Goal: Complete application form

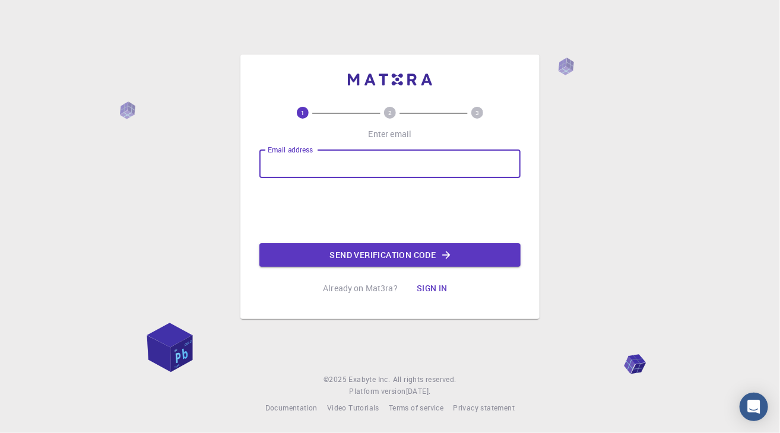
click at [312, 167] on input "Email address" at bounding box center [389, 164] width 261 height 28
type input "[EMAIL_ADDRESS][DOMAIN_NAME]"
click at [484, 259] on button "Send verification code" at bounding box center [389, 255] width 261 height 24
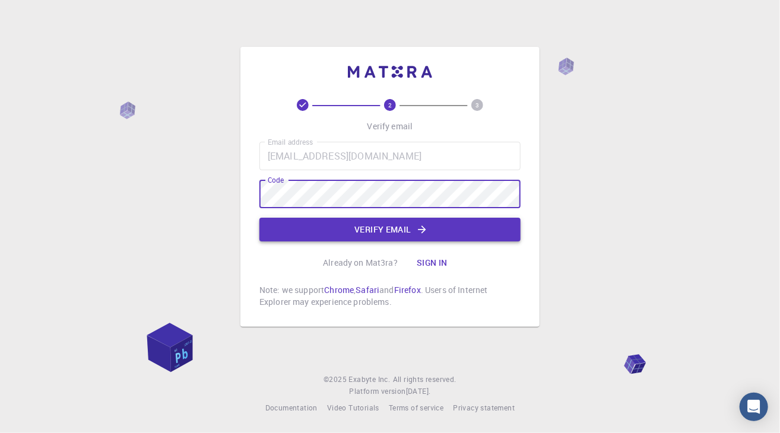
click at [393, 238] on button "Verify email" at bounding box center [389, 230] width 261 height 24
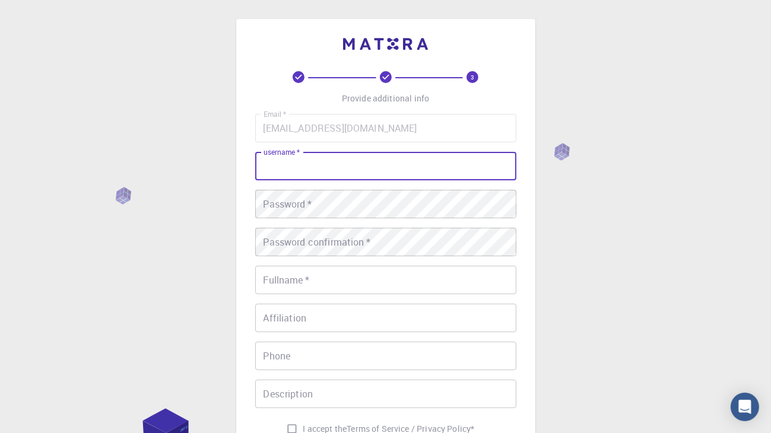
click at [379, 161] on input "username   *" at bounding box center [385, 166] width 261 height 28
type input "LyndonTroy"
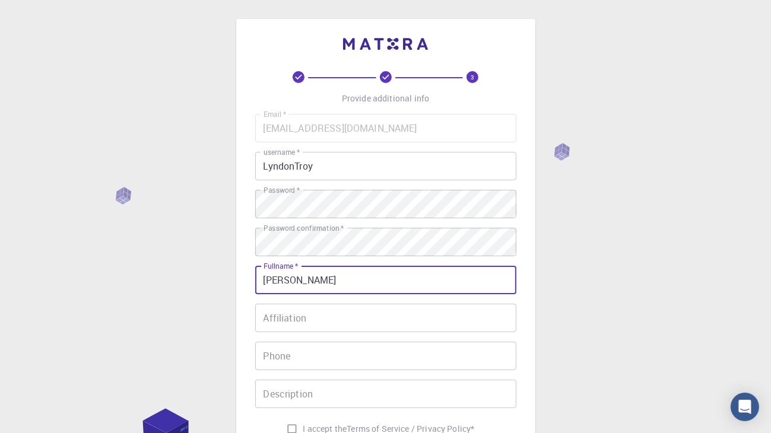
type input "[PERSON_NAME]"
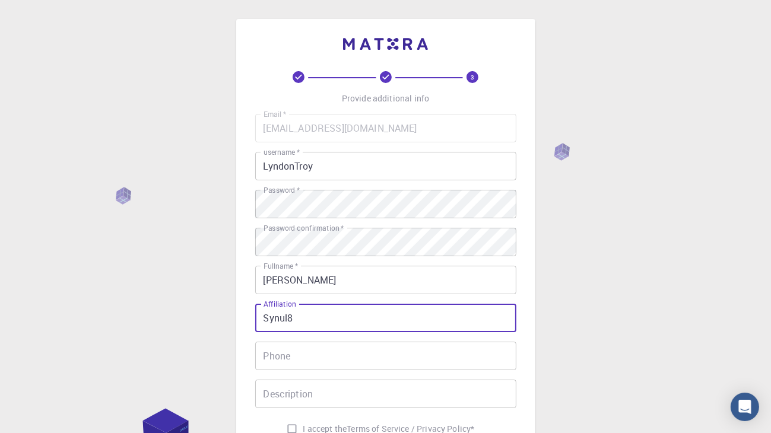
type input "Synul8"
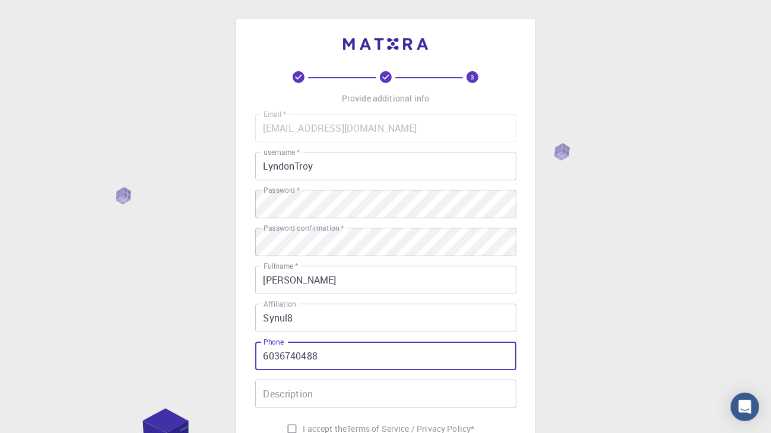
type input "6036740488"
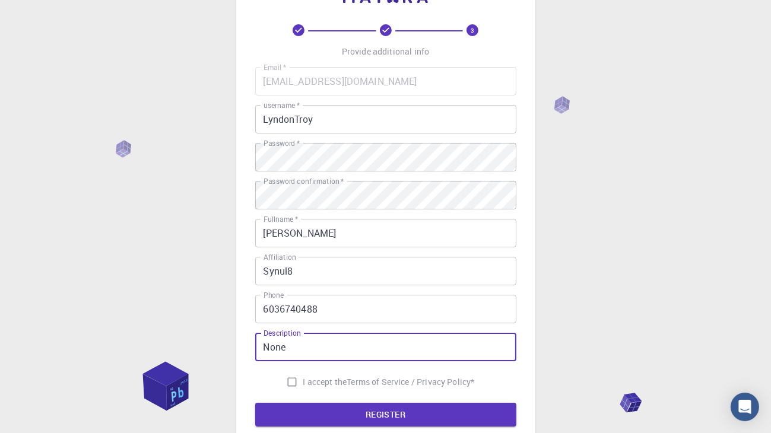
scroll to position [119, 0]
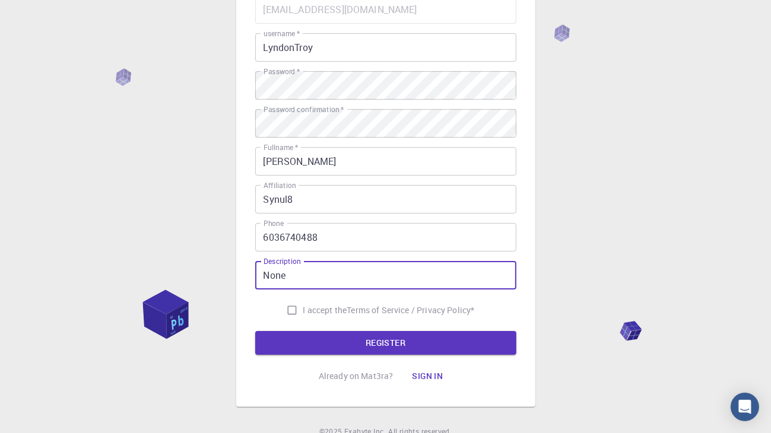
type input "None"
click at [290, 314] on input "I accept the Terms of Service / Privacy Policy *" at bounding box center [292, 310] width 23 height 23
checkbox input "true"
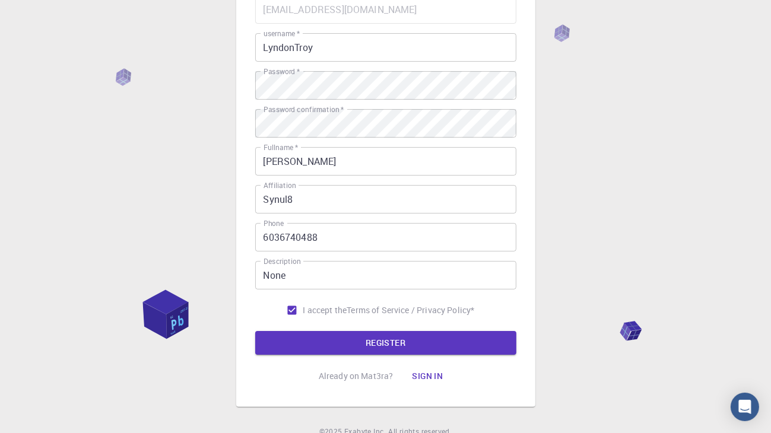
click at [285, 346] on button "REGISTER" at bounding box center [385, 343] width 261 height 24
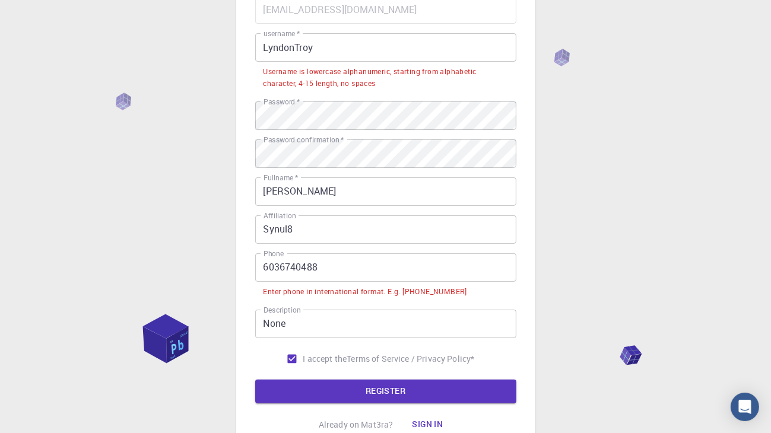
click at [263, 269] on input "6036740488" at bounding box center [385, 267] width 261 height 28
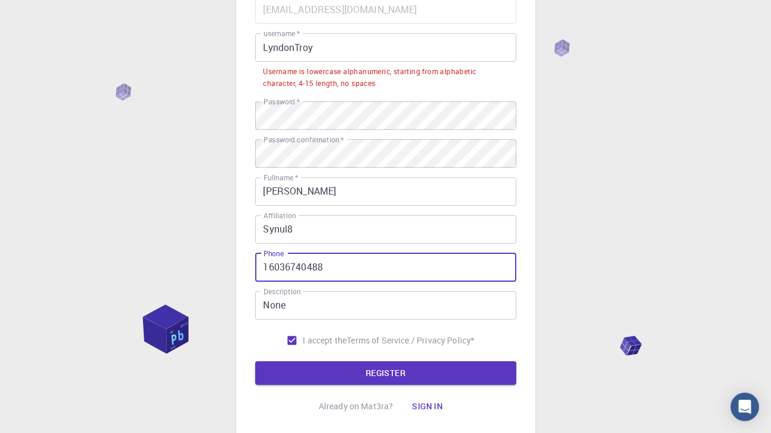
type input "16036740488"
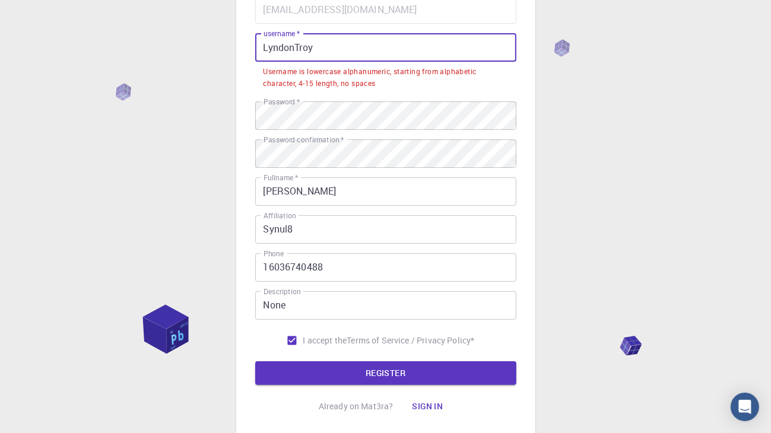
drag, startPoint x: 328, startPoint y: 48, endPoint x: 252, endPoint y: 50, distance: 75.4
click at [252, 50] on div "3 Provide additional info Email   * [EMAIL_ADDRESS][DOMAIN_NAME] Email   * user…" at bounding box center [385, 168] width 299 height 537
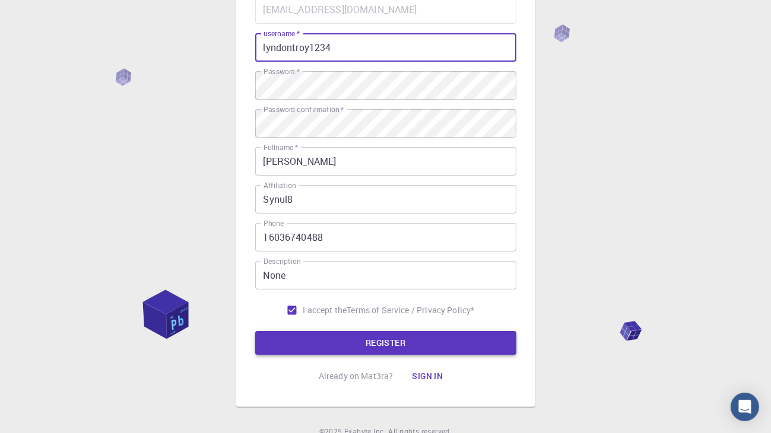
type input "lyndontroy1234"
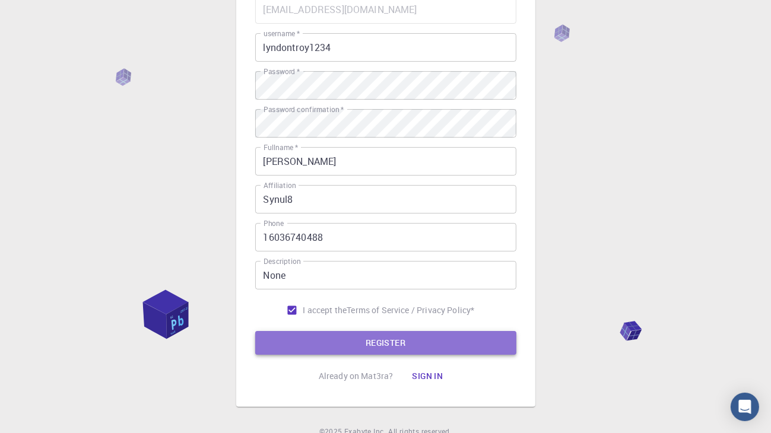
click at [424, 345] on button "REGISTER" at bounding box center [385, 343] width 261 height 24
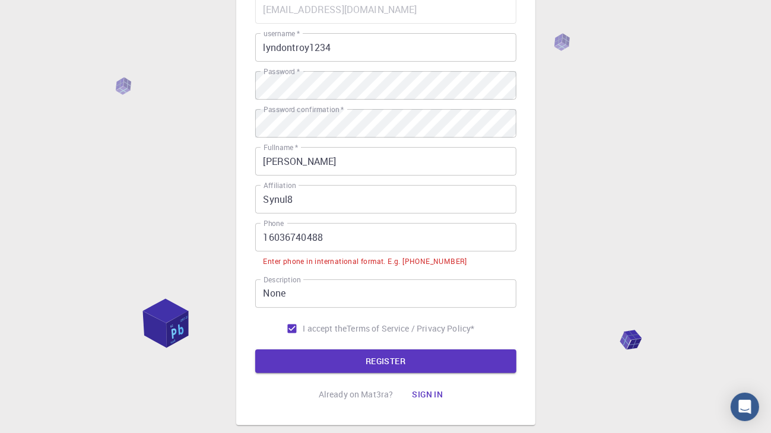
click at [266, 242] on input "16036740488" at bounding box center [385, 237] width 261 height 28
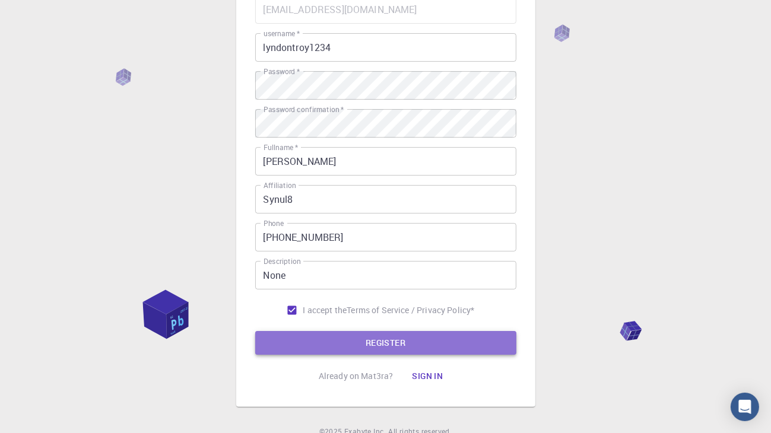
click at [461, 344] on button "REGISTER" at bounding box center [385, 343] width 261 height 24
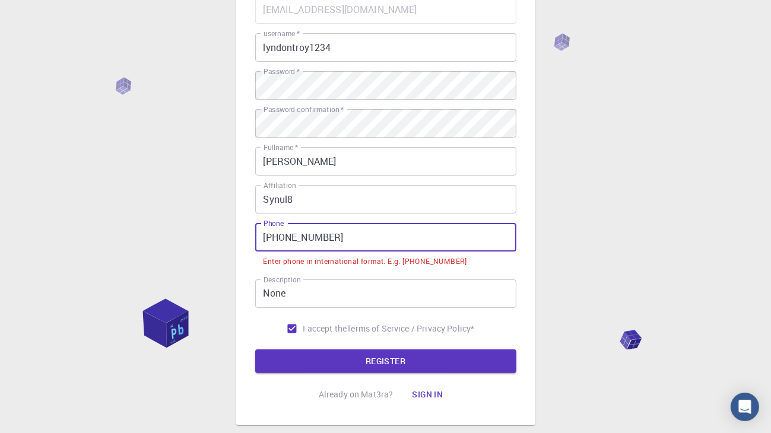
drag, startPoint x: 361, startPoint y: 240, endPoint x: 246, endPoint y: 259, distance: 117.3
click at [246, 259] on div "3 Provide additional info Email   * [EMAIL_ADDRESS][DOMAIN_NAME] Email   * user…" at bounding box center [385, 162] width 299 height 525
click at [269, 242] on input "[PHONE_NUMBER]" at bounding box center [385, 237] width 261 height 28
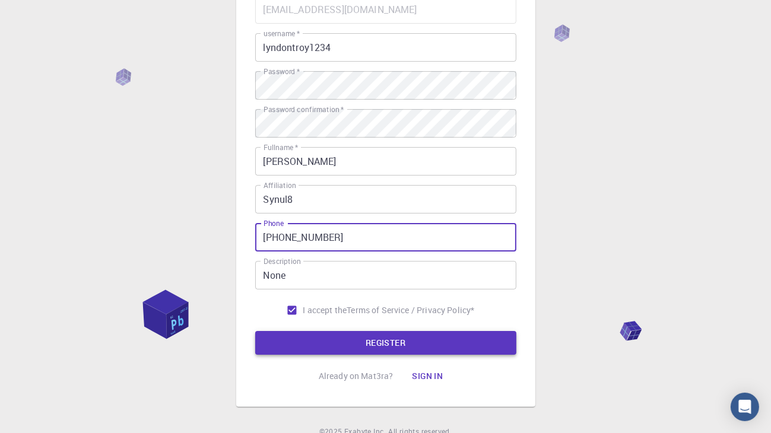
type input "[PHONE_NUMBER]"
click at [287, 347] on button "REGISTER" at bounding box center [385, 343] width 261 height 24
